Goal: Task Accomplishment & Management: Use online tool/utility

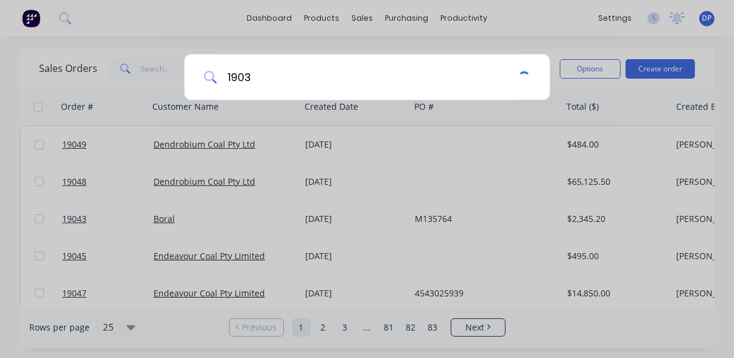
type input "19035"
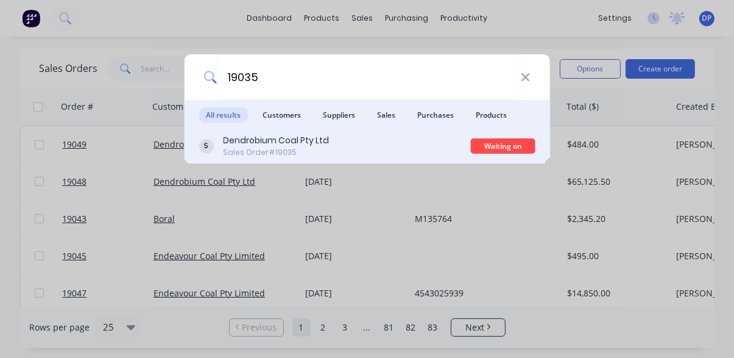
click at [337, 144] on div "Dendrobium Coal Pty Ltd Sales Order #19035" at bounding box center [335, 146] width 272 height 24
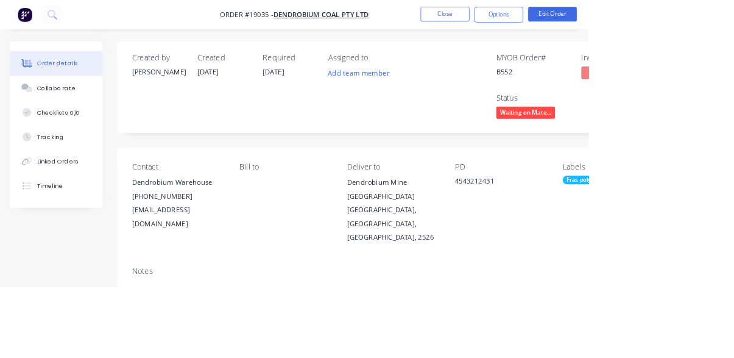
click at [666, 144] on span "Waiting on Mate..." at bounding box center [655, 140] width 73 height 15
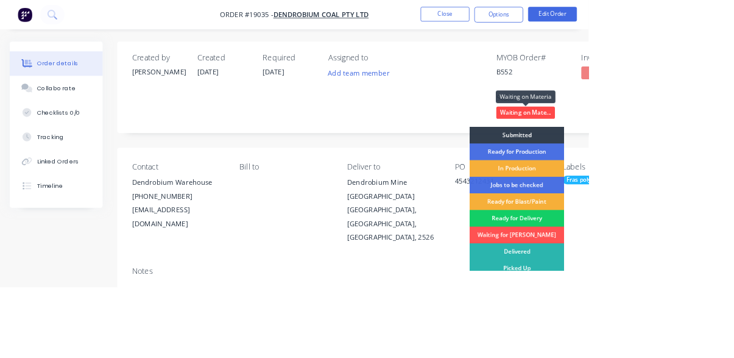
click at [650, 268] on div "Ready for Delivery" at bounding box center [644, 271] width 118 height 21
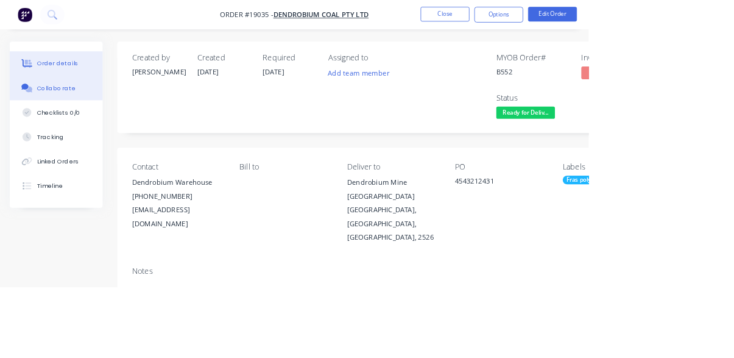
click at [61, 115] on button "Collaborate" at bounding box center [70, 109] width 116 height 30
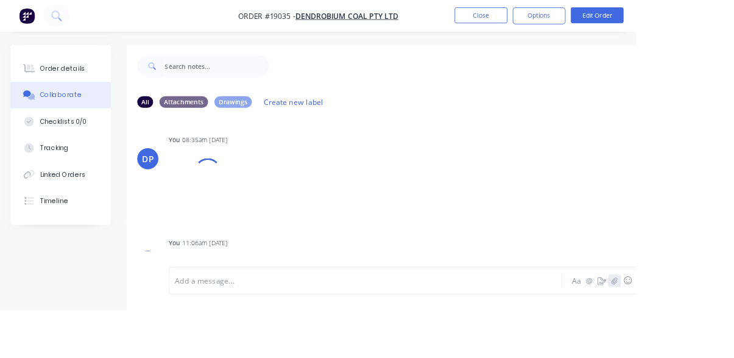
click at [712, 328] on icon "button" at bounding box center [708, 323] width 7 height 9
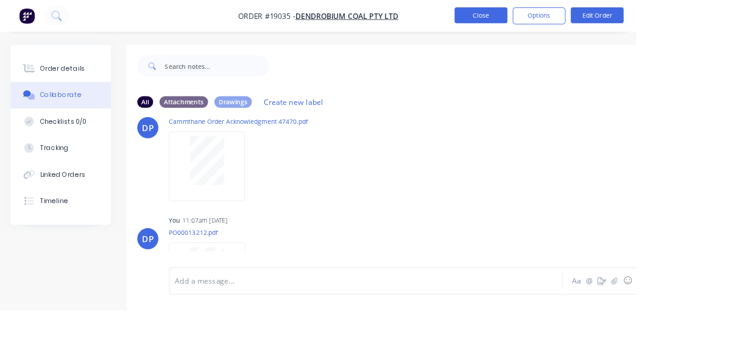
click at [585, 18] on button "Close" at bounding box center [554, 18] width 61 height 18
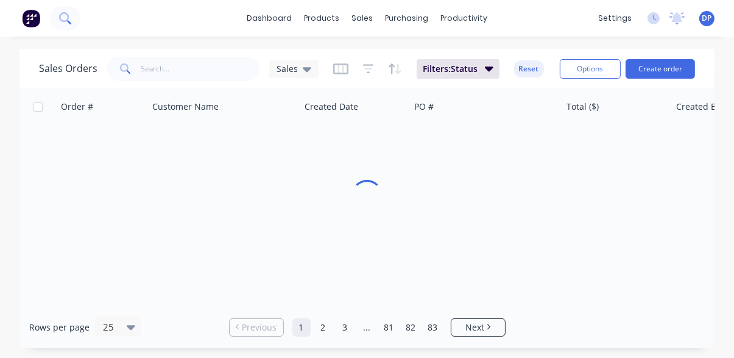
click at [62, 23] on icon at bounding box center [65, 18] width 12 height 12
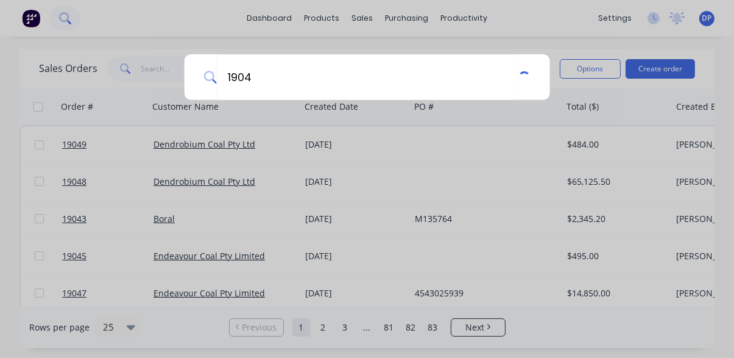
type input "19042"
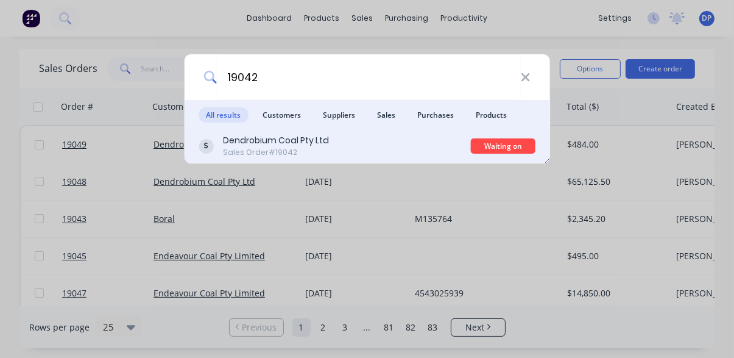
click at [342, 154] on div "Dendrobium Coal Pty Ltd Sales Order #19042" at bounding box center [335, 146] width 272 height 24
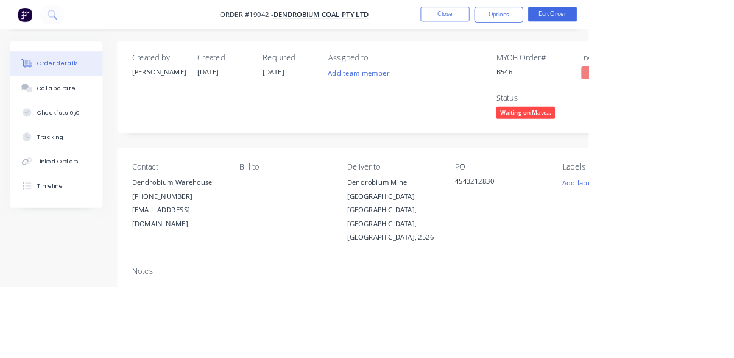
click at [685, 134] on span "Waiting on Mate..." at bounding box center [655, 140] width 73 height 15
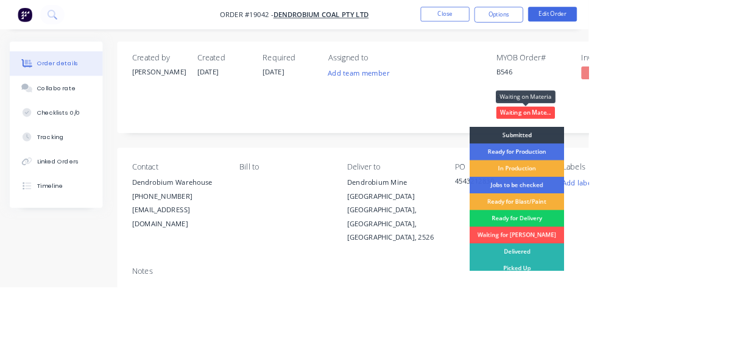
click at [669, 272] on div "Ready for Delivery" at bounding box center [644, 271] width 118 height 21
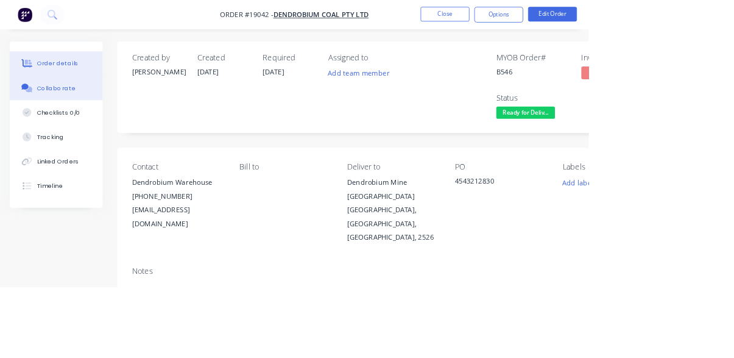
click at [68, 104] on div "Collaborate" at bounding box center [70, 109] width 48 height 11
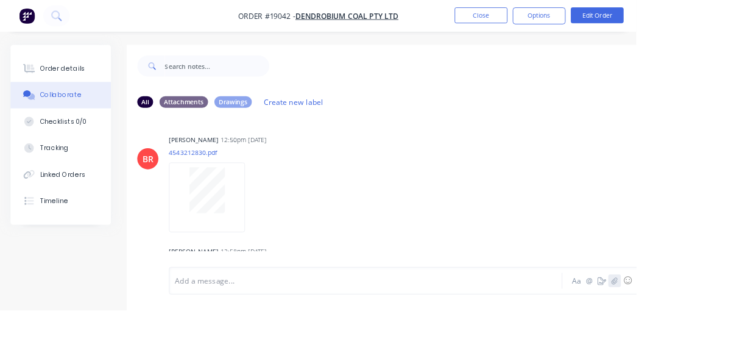
click at [711, 331] on button "button" at bounding box center [709, 323] width 15 height 15
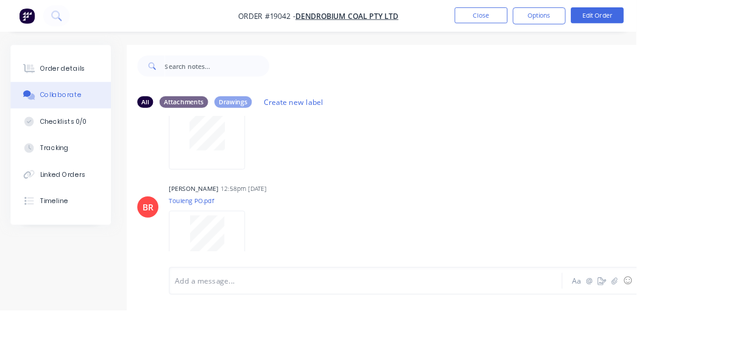
scroll to position [163, 0]
